Goal: Use online tool/utility: Utilize a website feature to perform a specific function

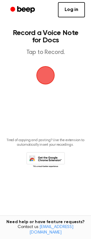
click at [40, 72] on span "button" at bounding box center [45, 75] width 17 height 17
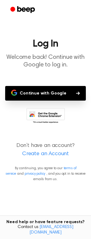
click at [38, 94] on button "Continue with Google" at bounding box center [45, 93] width 81 height 15
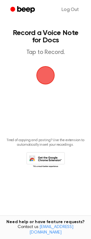
click at [51, 74] on span "button" at bounding box center [45, 75] width 17 height 17
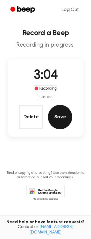
click at [57, 116] on button "Save" at bounding box center [60, 117] width 24 height 24
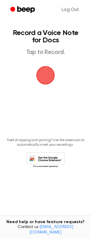
click at [44, 74] on span "button" at bounding box center [45, 75] width 17 height 17
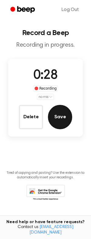
click at [59, 112] on button "Save" at bounding box center [60, 117] width 24 height 24
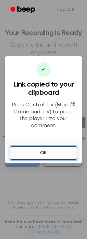
click at [43, 149] on button "OK" at bounding box center [43, 152] width 67 height 13
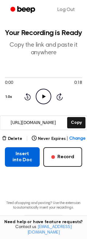
click at [16, 165] on button "Insert into Doc" at bounding box center [22, 157] width 35 height 20
click at [28, 155] on button "Insert into Doc" at bounding box center [22, 157] width 35 height 20
